Goal: Use online tool/utility: Utilize a website feature to perform a specific function

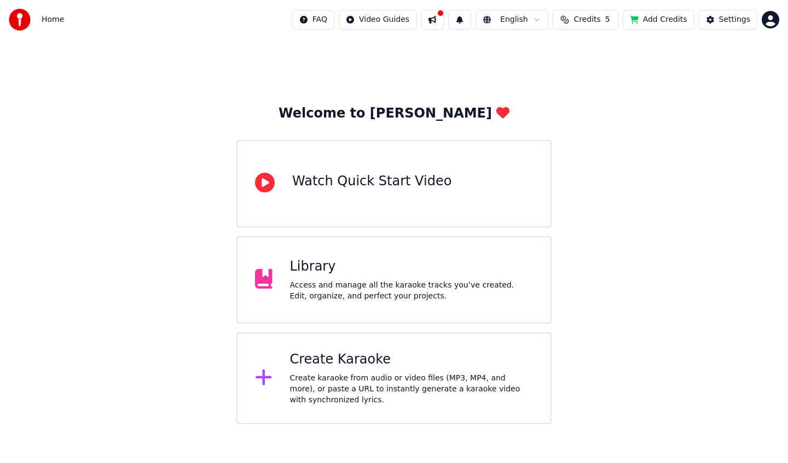
click at [587, 11] on button "Credits 5" at bounding box center [586, 20] width 66 height 20
click at [590, 103] on button "Refresh" at bounding box center [588, 101] width 56 height 20
click at [624, 238] on div "Welcome to Youka Watch Quick Start Video Library Access and manage all the kara…" at bounding box center [394, 231] width 788 height 385
click at [323, 373] on div "Create karaoke from audio or video files (MP3, MP4, and more), or paste a URL t…" at bounding box center [411, 389] width 243 height 33
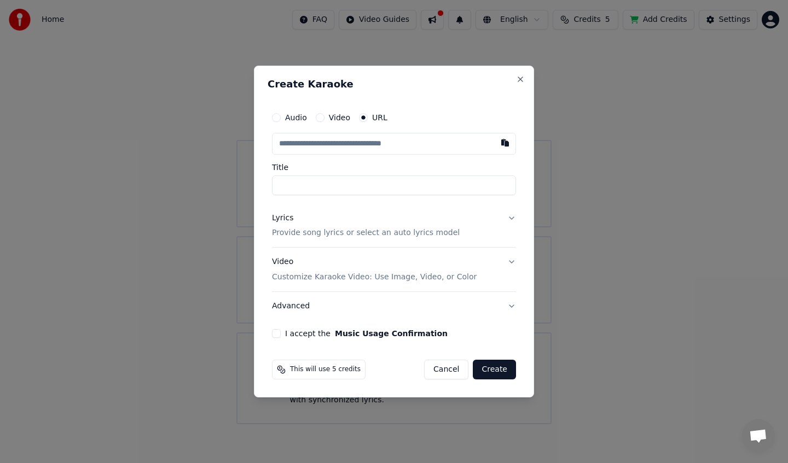
click at [290, 118] on label "Audio" at bounding box center [296, 118] width 22 height 8
click at [281, 118] on button "Audio" at bounding box center [276, 117] width 9 height 9
click at [332, 118] on label "Video" at bounding box center [339, 118] width 21 height 8
click at [324, 118] on button "Video" at bounding box center [320, 118] width 9 height 9
click at [321, 135] on div "Choose File" at bounding box center [302, 144] width 61 height 20
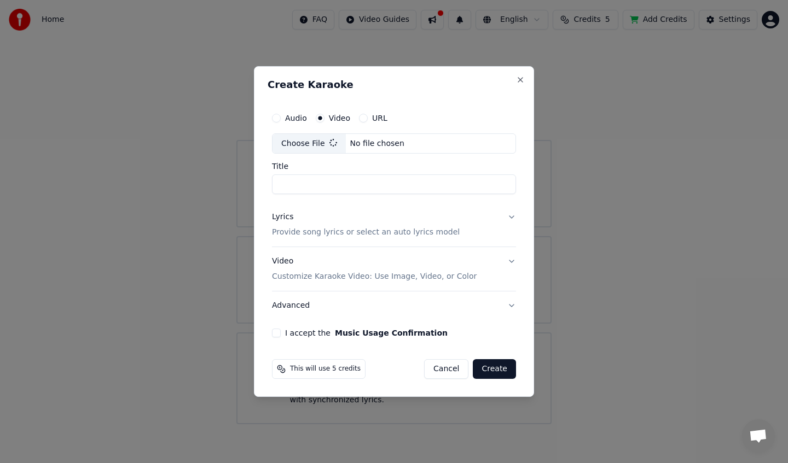
type input "**"
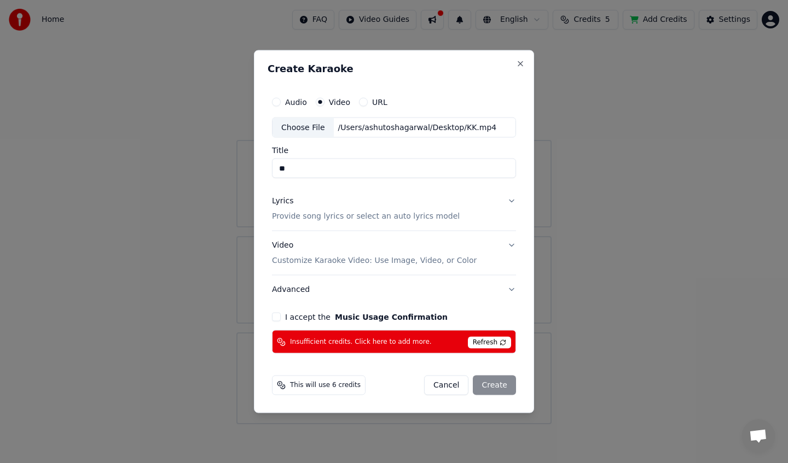
click at [283, 318] on div "I accept the Music Usage Confirmation" at bounding box center [394, 317] width 244 height 9
click at [275, 318] on button "I accept the Music Usage Confirmation" at bounding box center [276, 317] width 9 height 9
click at [336, 389] on span "This will use 6 credits" at bounding box center [325, 385] width 71 height 9
click at [453, 389] on button "Cancel" at bounding box center [446, 386] width 44 height 20
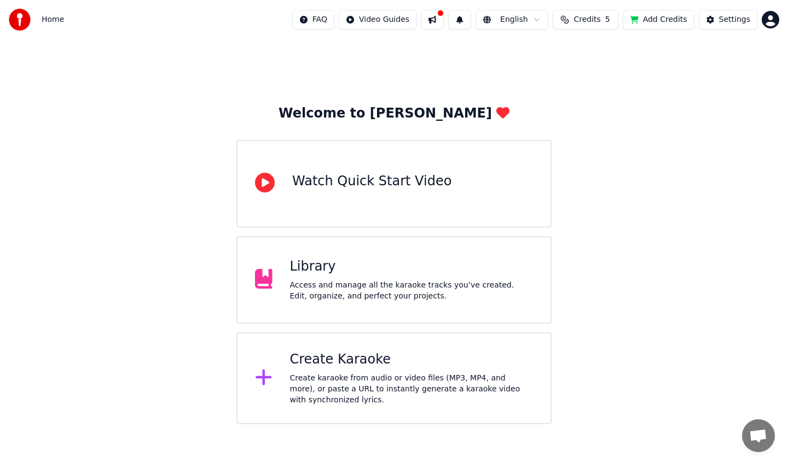
click at [649, 10] on button "Add Credits" at bounding box center [659, 20] width 72 height 20
